Goal: Find contact information: Find contact information

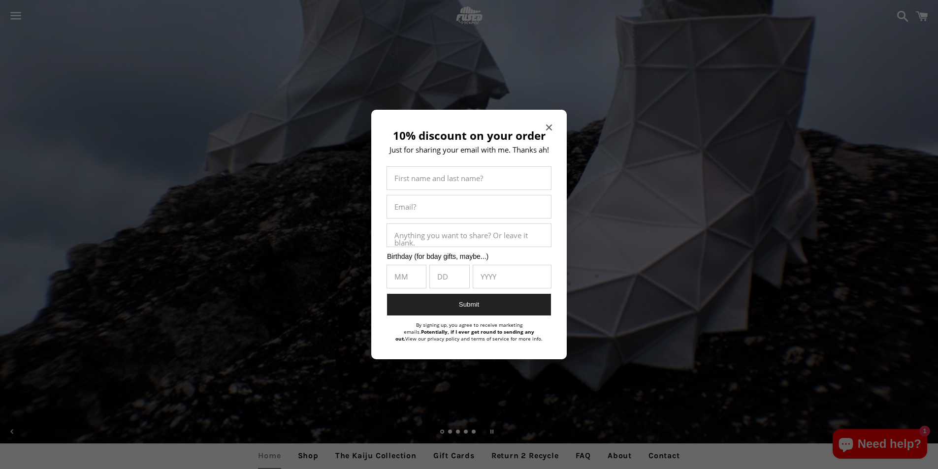
click at [448, 236] on input "10% discount on your order" at bounding box center [469, 235] width 164 height 23
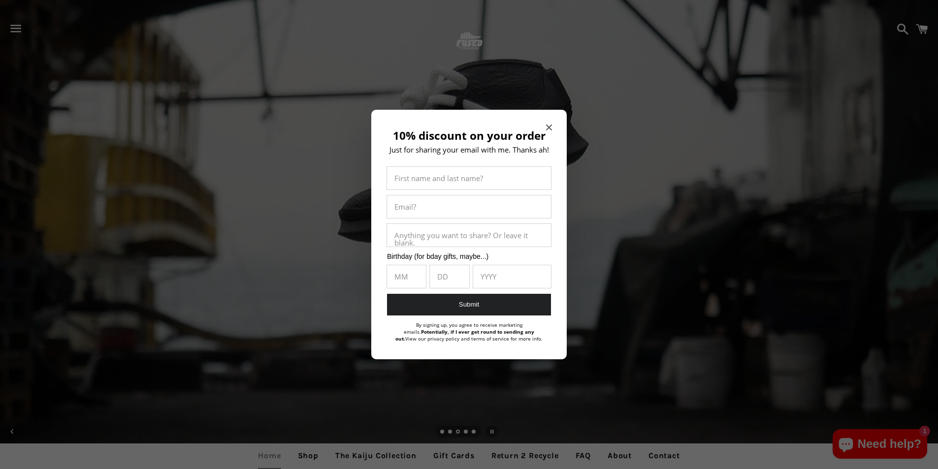
click at [338, 459] on div at bounding box center [469, 234] width 938 height 469
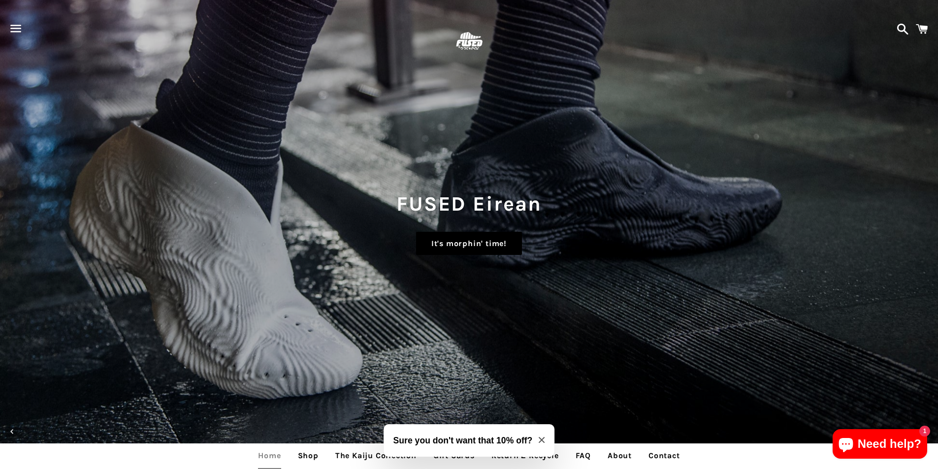
click at [451, 236] on link "It's morphin' time!" at bounding box center [469, 244] width 106 height 24
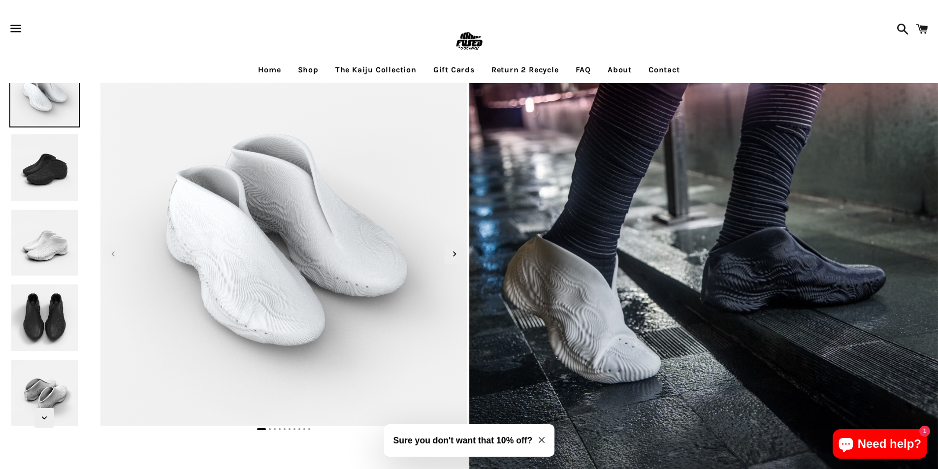
click at [656, 58] on link "Contact" at bounding box center [664, 70] width 46 height 25
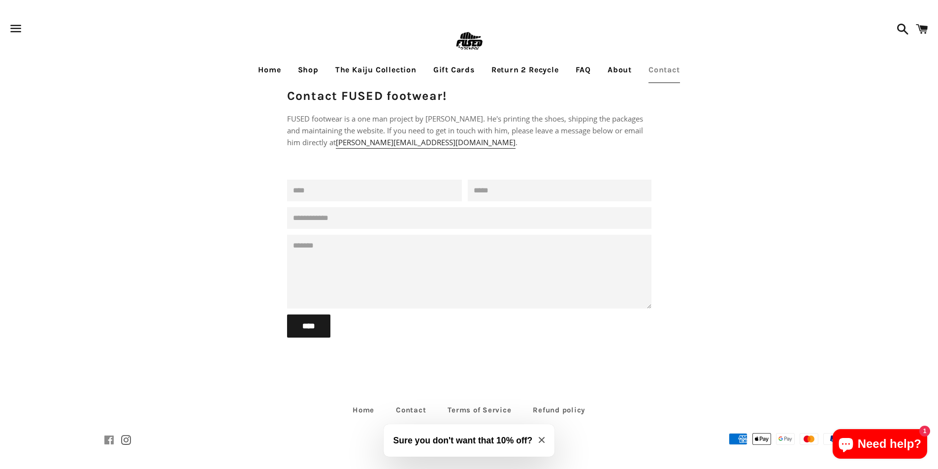
click at [109, 439] on span at bounding box center [109, 441] width 10 height 16
